Goal: Transaction & Acquisition: Purchase product/service

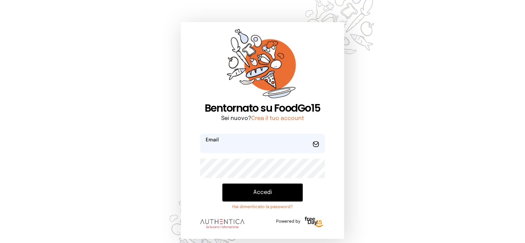
type input "**********"
click at [247, 192] on button "Accedi" at bounding box center [262, 192] width 81 height 18
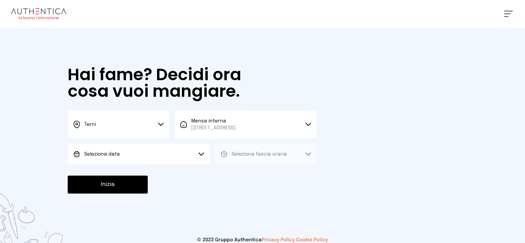
drag, startPoint x: 196, startPoint y: 153, endPoint x: 198, endPoint y: 157, distance: 4.0
click at [196, 154] on button "Seleziona data" at bounding box center [139, 154] width 142 height 21
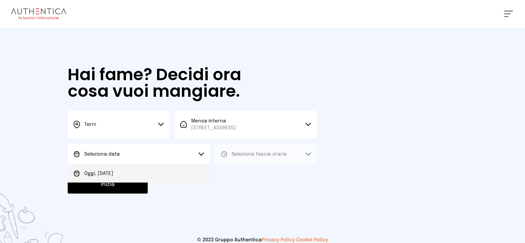
click at [159, 168] on li "Oggi, [DATE]" at bounding box center [139, 173] width 142 height 18
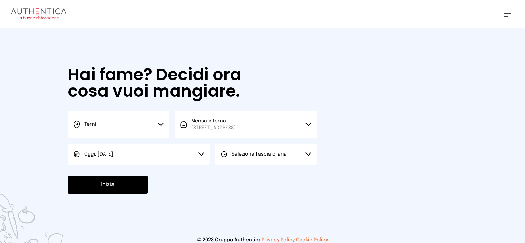
click at [235, 158] on button "Seleziona fascia oraria" at bounding box center [266, 154] width 102 height 21
click at [229, 173] on div "Pranzo" at bounding box center [235, 173] width 28 height 7
click at [141, 183] on button "Inizia" at bounding box center [108, 184] width 80 height 18
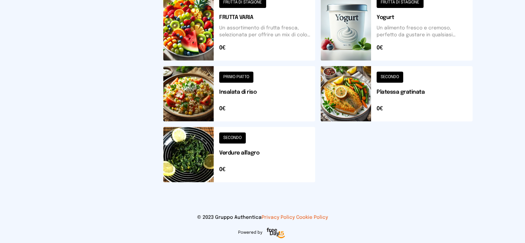
scroll to position [273, 0]
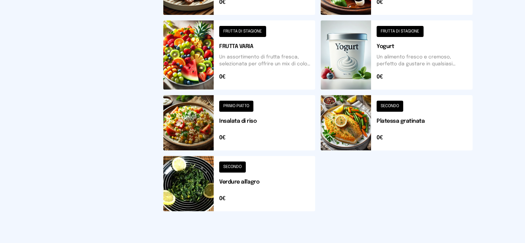
click at [264, 67] on button at bounding box center [239, 54] width 152 height 69
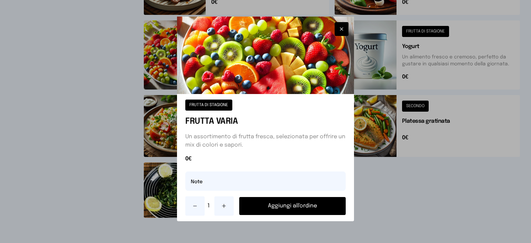
click at [221, 207] on icon at bounding box center [224, 206] width 6 height 6
click at [274, 206] on button "Aggiungi all'ordine" at bounding box center [292, 206] width 106 height 18
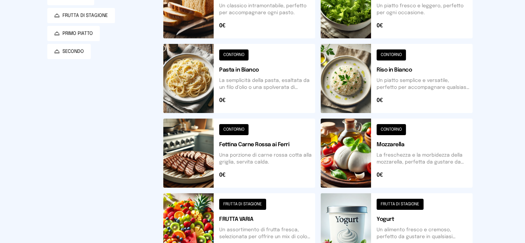
scroll to position [0, 0]
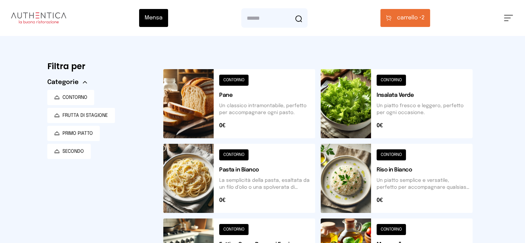
click at [430, 20] on button "carrello • 2" at bounding box center [406, 18] width 50 height 18
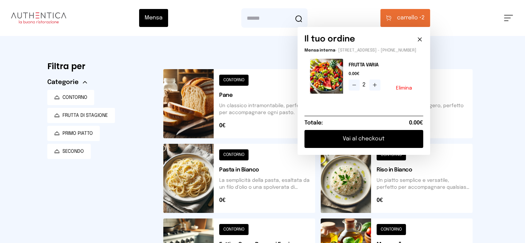
click at [423, 144] on button "Vai al checkout" at bounding box center [364, 139] width 119 height 18
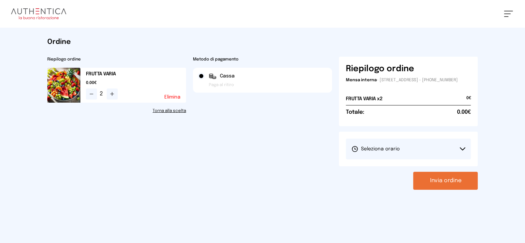
click at [422, 154] on button "Seleziona orario" at bounding box center [408, 148] width 125 height 21
drag, startPoint x: 418, startPoint y: 175, endPoint x: 425, endPoint y: 176, distance: 7.7
click at [417, 175] on li "1° Turno (13:00 - 15:00)" at bounding box center [408, 168] width 125 height 18
click at [477, 189] on button "Invia ordine" at bounding box center [445, 181] width 65 height 18
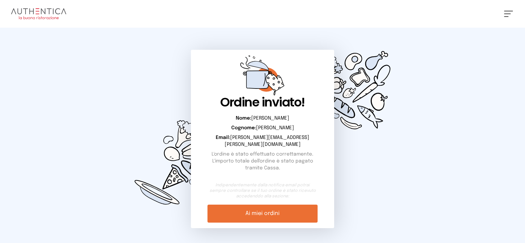
click at [507, 17] on div "[PERSON_NAME] Impostazioni Wallet Home I miei ordini Nuova ricerca Elenco aller…" at bounding box center [262, 14] width 525 height 28
click at [506, 13] on button at bounding box center [508, 14] width 9 height 6
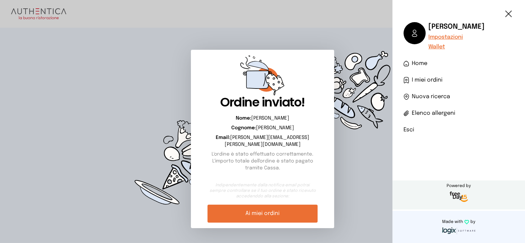
click at [409, 130] on li "Esci" at bounding box center [459, 130] width 111 height 8
